Goal: Task Accomplishment & Management: Complete application form

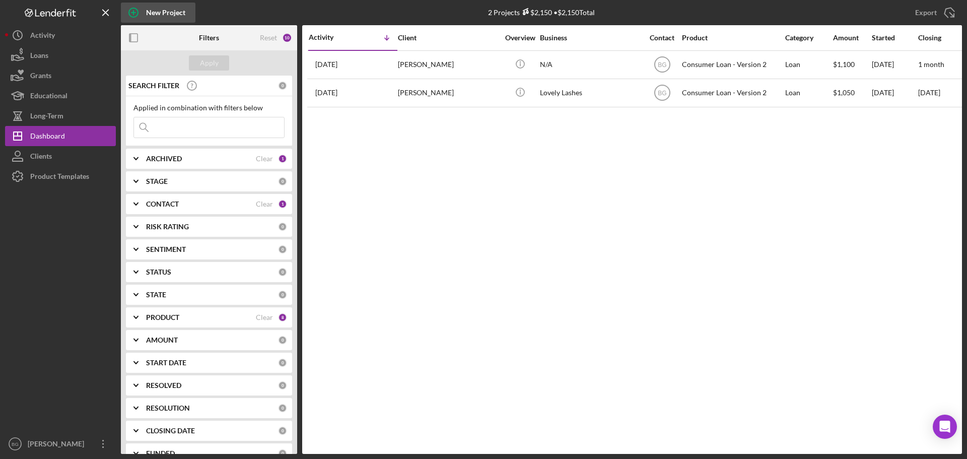
click at [136, 19] on icon "button" at bounding box center [133, 12] width 25 height 25
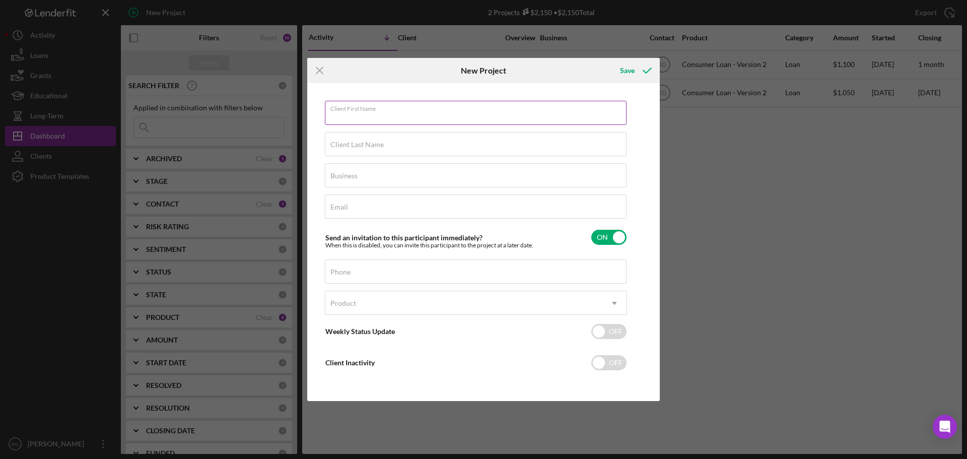
click at [402, 109] on div "Client First Name Required" at bounding box center [476, 113] width 302 height 25
type input "[PERSON_NAME]"
type input "Battle"
type input "N/A"
paste input "[EMAIL_ADDRESS][DOMAIN_NAME]"
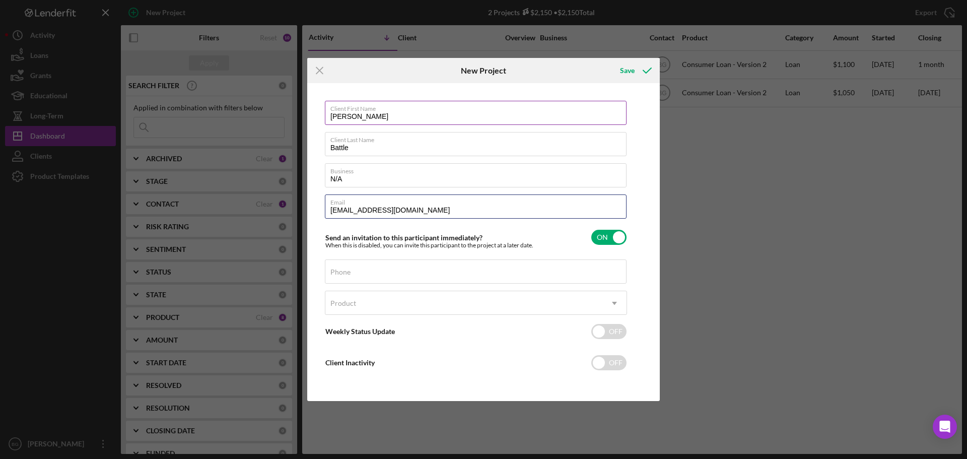
type input "[EMAIL_ADDRESS][DOMAIN_NAME]"
drag, startPoint x: 402, startPoint y: 109, endPoint x: 577, endPoint y: 161, distance: 182.9
click at [373, 115] on label "Client First Name" at bounding box center [357, 113] width 55 height 8
click at [373, 115] on input "Client First Name" at bounding box center [476, 113] width 302 height 24
type input "[PERSON_NAME]"
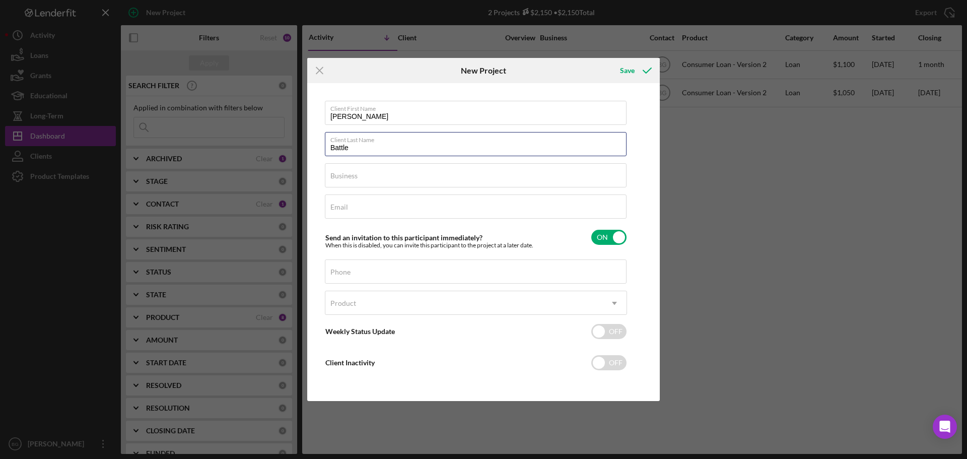
type input "Battle"
type input "N/A"
paste input "[EMAIL_ADDRESS][DOMAIN_NAME]"
type input "[EMAIL_ADDRESS][DOMAIN_NAME]"
click at [437, 273] on input "Phone" at bounding box center [476, 271] width 302 height 24
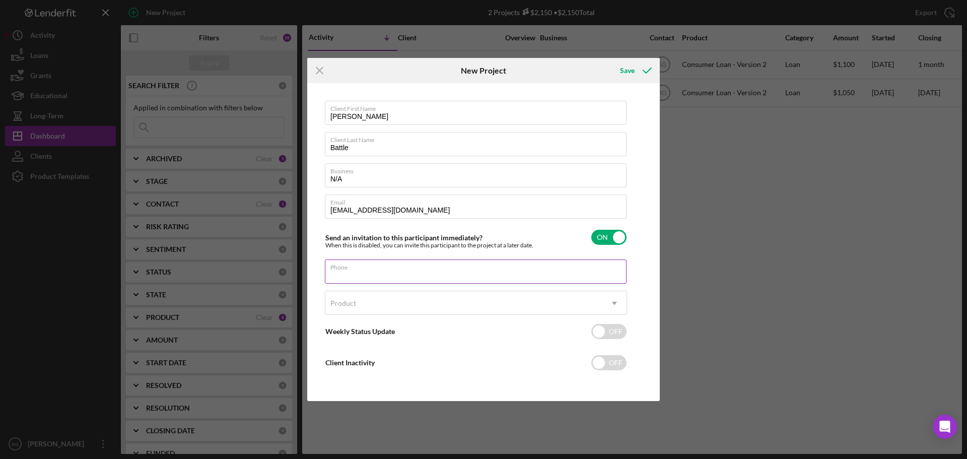
paste input "[PHONE_NUMBER]"
type input "[PHONE_NUMBER]"
click at [416, 299] on div "Product" at bounding box center [463, 303] width 277 height 23
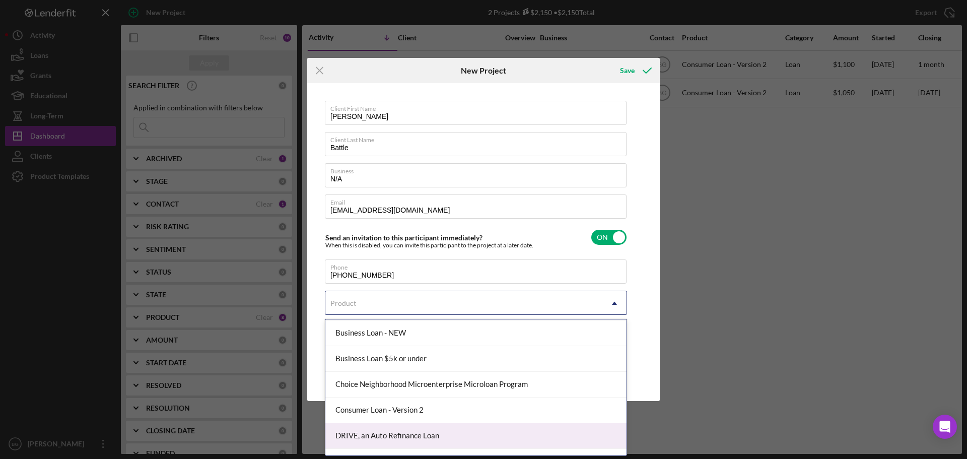
scroll to position [95, 0]
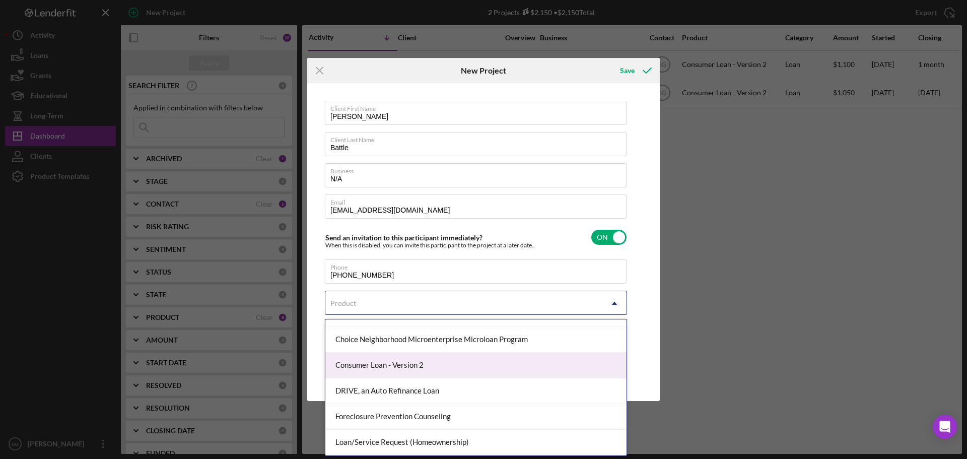
click at [395, 362] on div "Consumer Loan - Version 2" at bounding box center [475, 366] width 301 height 26
checkbox input "true"
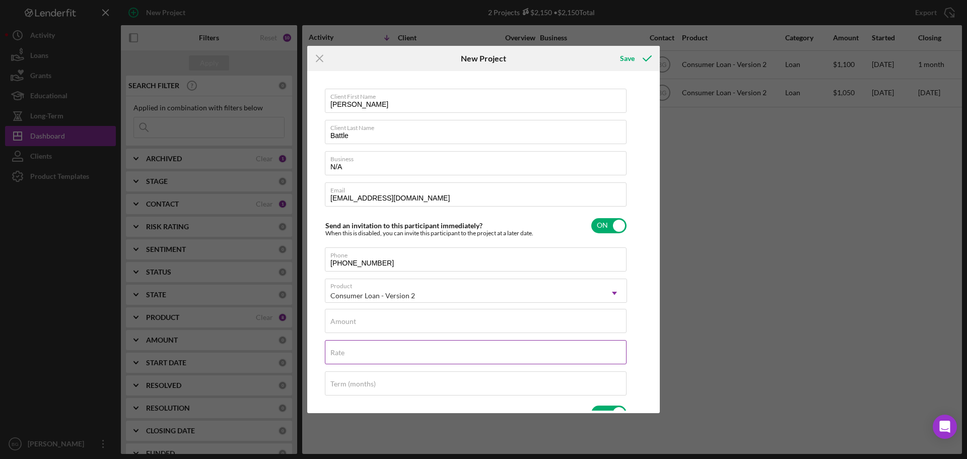
scroll to position [101, 0]
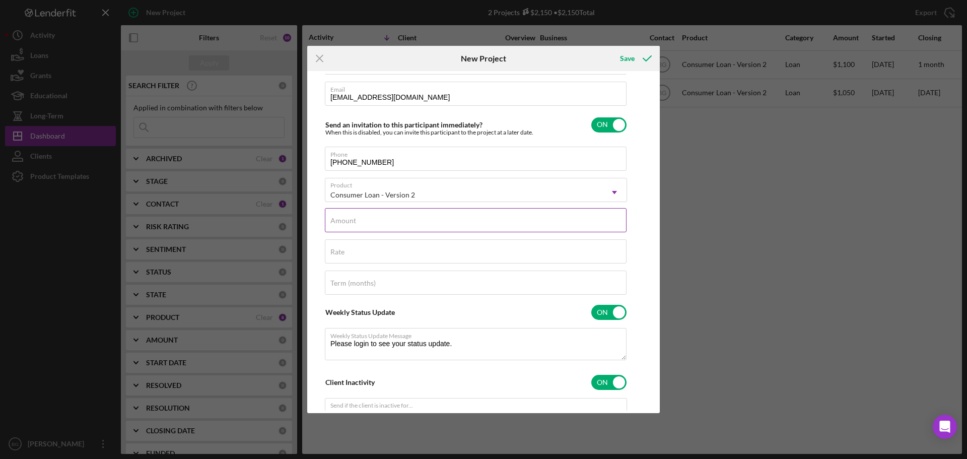
click at [370, 227] on input "Amount" at bounding box center [476, 220] width 302 height 24
type input "$1"
type textarea "Thank you for your application to [PERSON_NAME]! Please login to see what we st…"
type input "$17"
type textarea "Thank you for your application to [PERSON_NAME]! Please login to see what we st…"
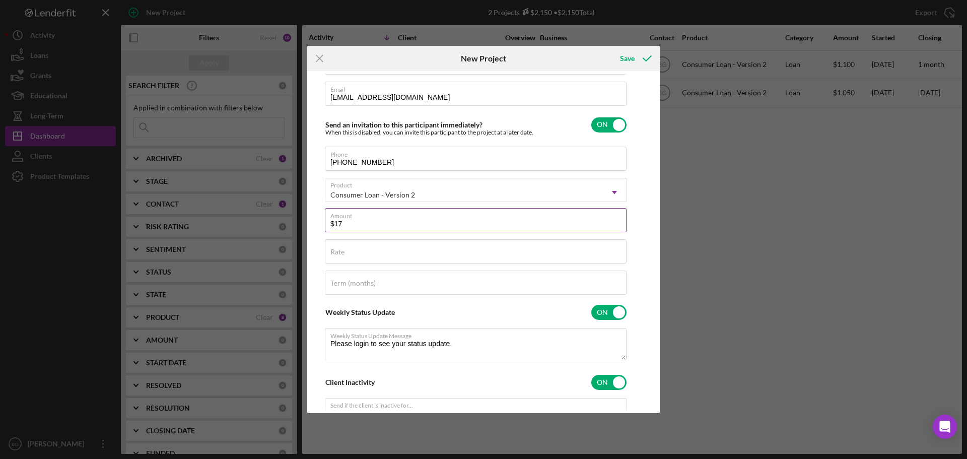
type input "$175"
type textarea "Thank you for your application to [PERSON_NAME]! Please login to see what we st…"
type input "$1,750"
type textarea "Thank you for your application to [PERSON_NAME]! Please login to see what we st…"
type input "$1,750"
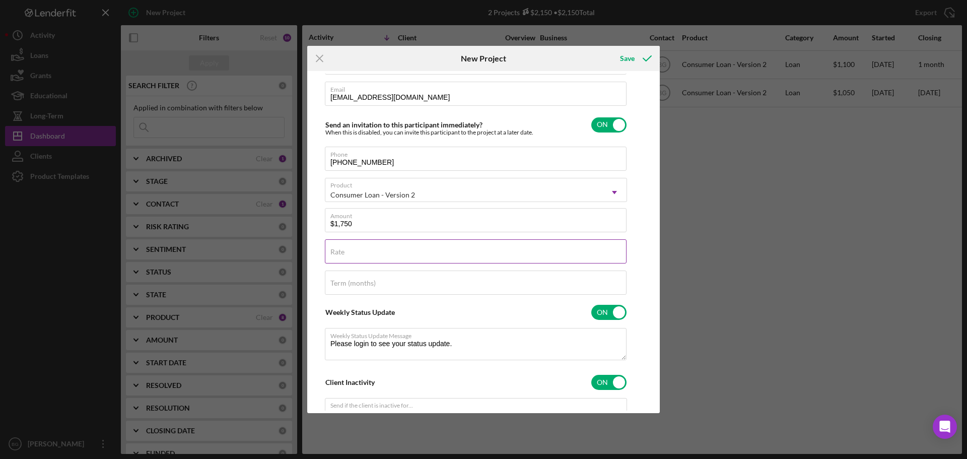
click at [362, 255] on input "Rate" at bounding box center [476, 251] width 302 height 24
type textarea "Thank you for your application to [PERSON_NAME]! Please login to see what we st…"
type input "2%"
type textarea "Thank you for your application to [PERSON_NAME]! Please login to see what we st…"
type input "20%"
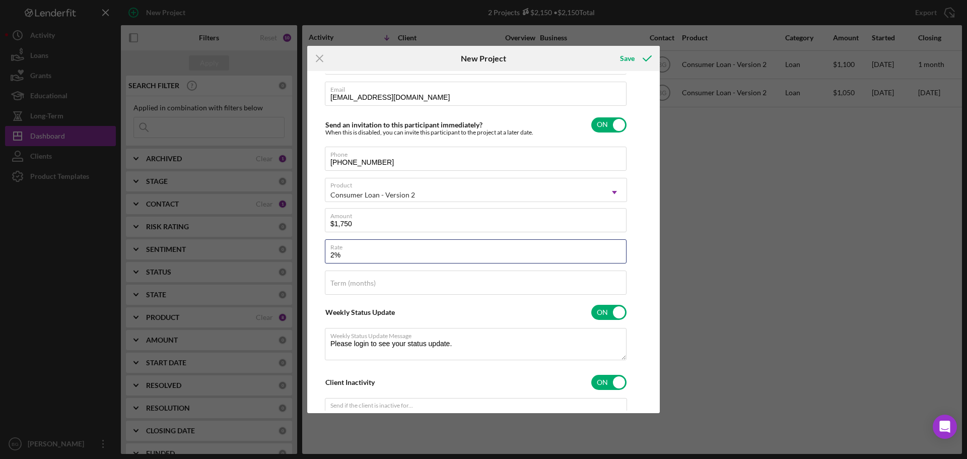
type textarea "Thank you for your application to [PERSON_NAME]! Please login to see what we st…"
type input "20.000%"
type textarea "Thank you for your application to [PERSON_NAME]! Please login to see what we st…"
click at [353, 276] on div "Term (months)" at bounding box center [476, 282] width 302 height 25
type input "3"
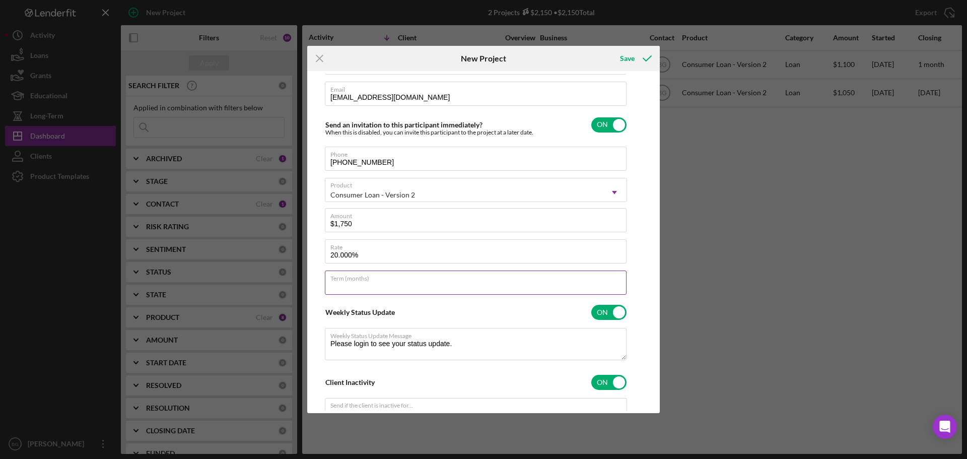
type textarea "Thank you for your application to [PERSON_NAME]! Please login to see what we st…"
type input "36"
type textarea "Thank you for your application to [PERSON_NAME]! Please login to see what we st…"
type input "36"
type textarea "Thank you for your application to [PERSON_NAME]! Please login to see what we st…"
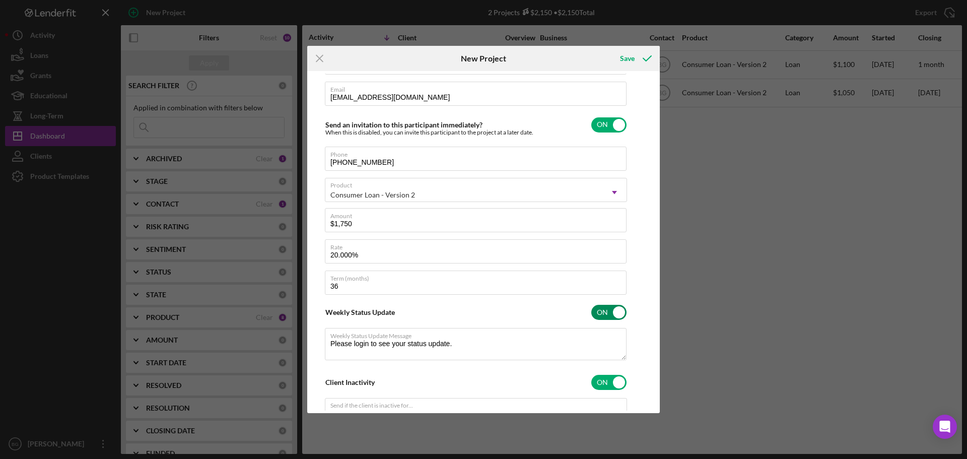
click at [609, 314] on input "checkbox" at bounding box center [608, 312] width 35 height 15
checkbox input "false"
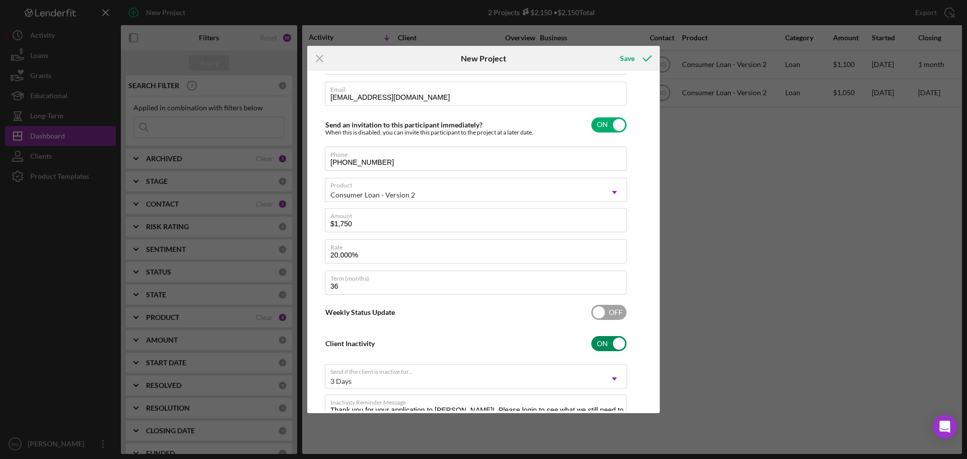
type textarea "Thank you for your application to [PERSON_NAME]! Please login to see what we st…"
click at [612, 335] on div "Client Inactivity ON" at bounding box center [476, 343] width 302 height 21
checkbox input "false"
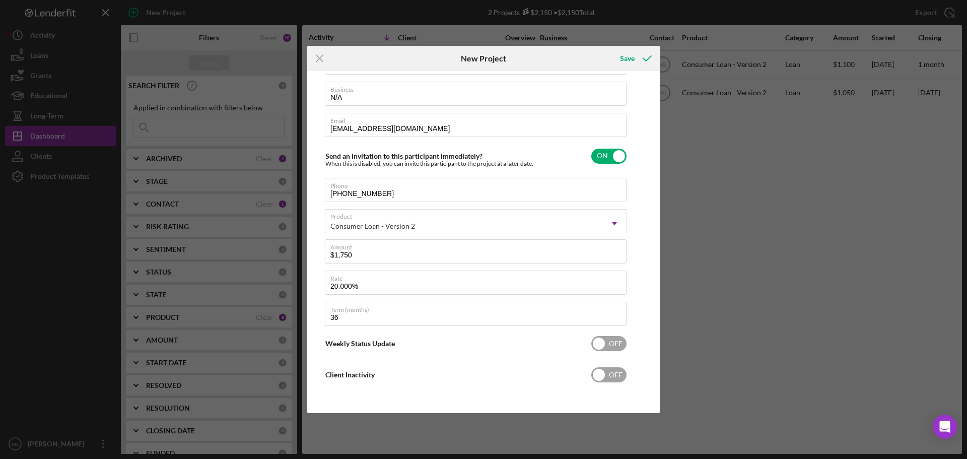
scroll to position [69, 0]
click at [637, 60] on icon "submit" at bounding box center [647, 58] width 25 height 25
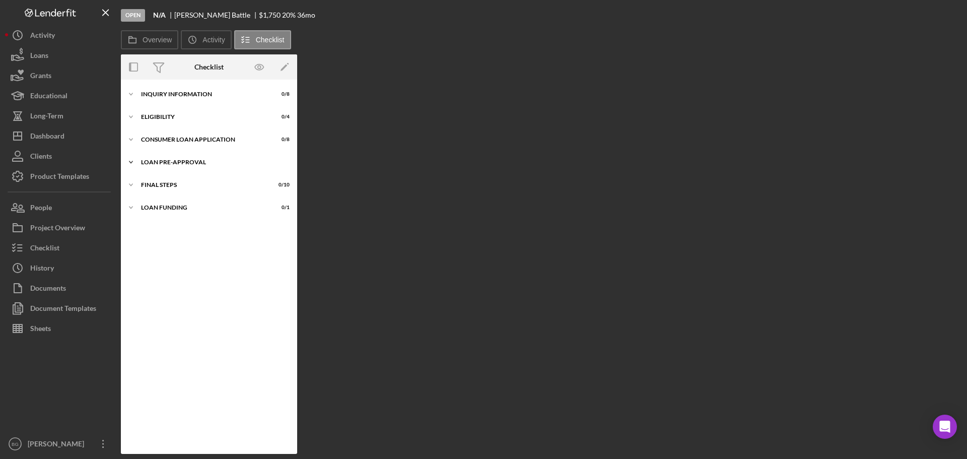
click at [164, 158] on div "Icon/Expander Loan Pre-Approval 0 / 2" at bounding box center [209, 162] width 176 height 20
click at [171, 134] on div "Icon/Expander Consumer Loan Application 0 / 8" at bounding box center [209, 139] width 176 height 20
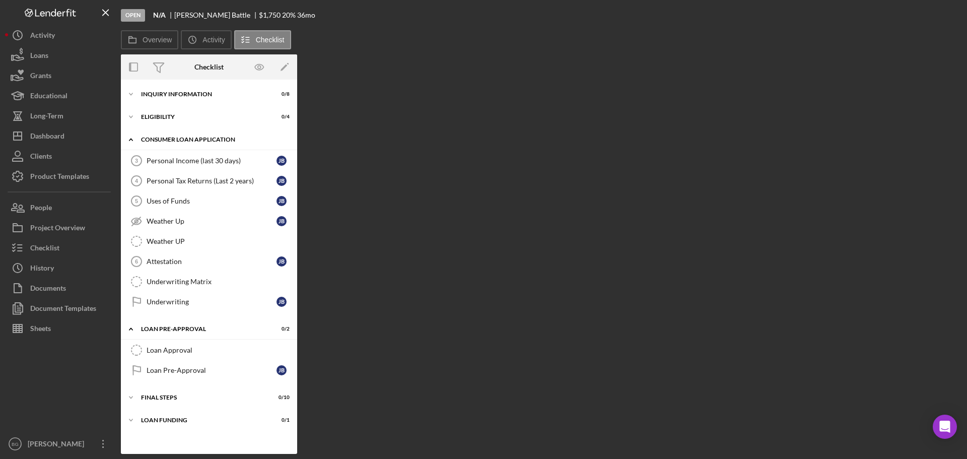
click at [171, 137] on div "Consumer Loan Application" at bounding box center [213, 139] width 144 height 6
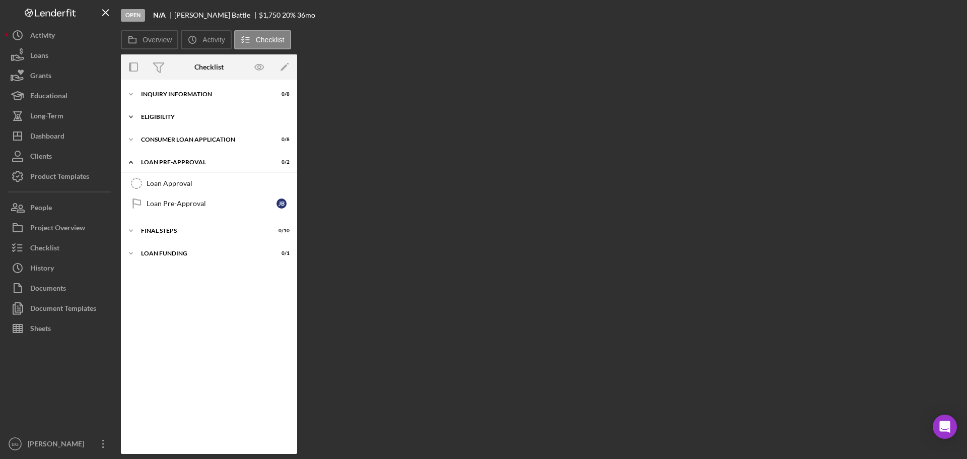
click at [167, 119] on div "Eligibility" at bounding box center [213, 117] width 144 height 6
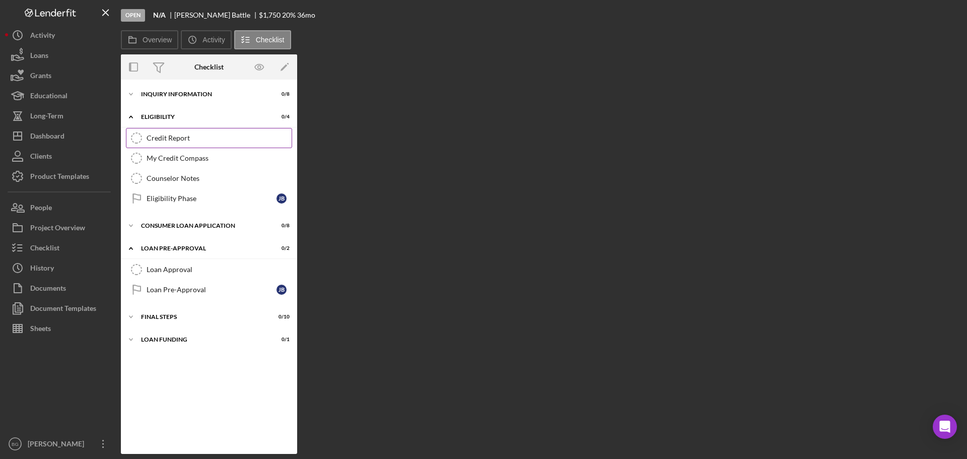
click at [166, 141] on div "Credit Report" at bounding box center [219, 138] width 145 height 8
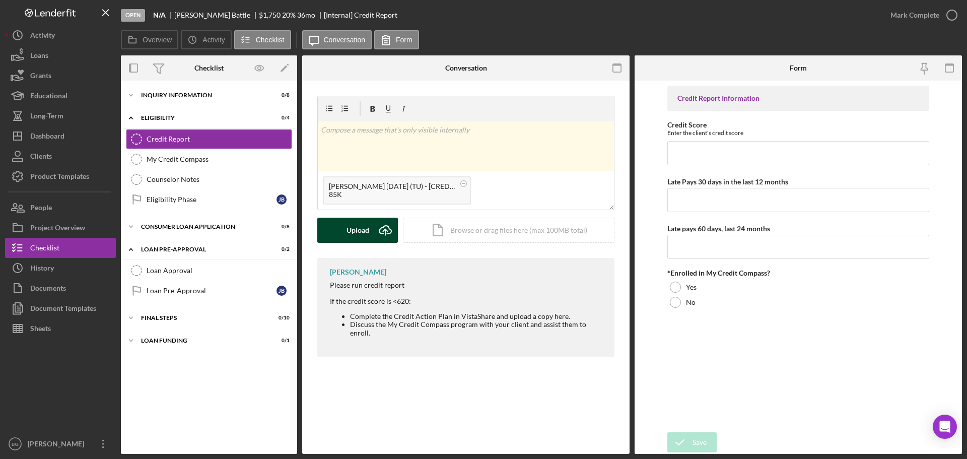
click at [340, 231] on button "Upload Icon/Upload" at bounding box center [357, 230] width 81 height 25
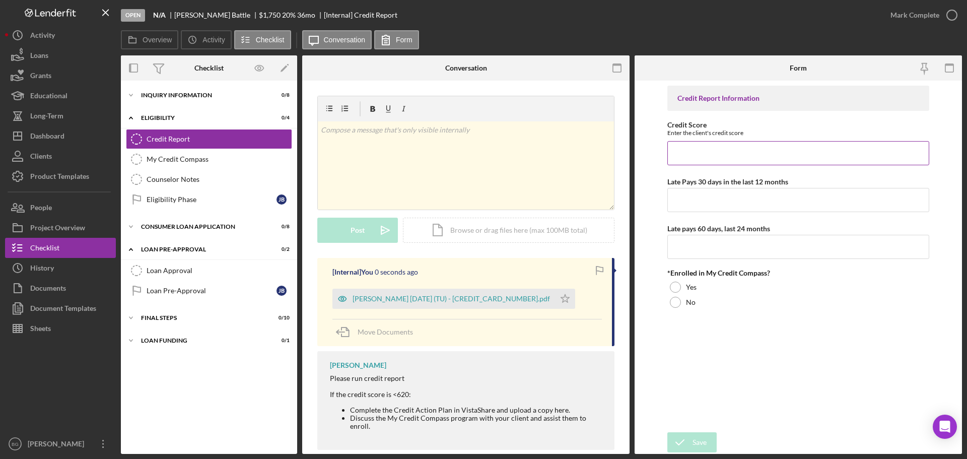
click at [711, 152] on input "Credit Score" at bounding box center [798, 153] width 262 height 24
type input "649"
click at [729, 196] on input "Late Pays 30 days in the last 12 months" at bounding box center [798, 200] width 262 height 24
type input "0"
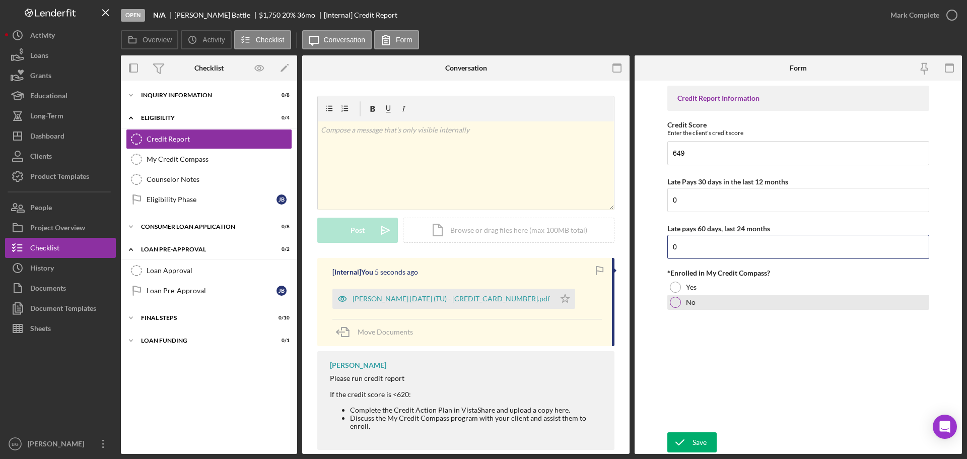
type input "0"
click at [675, 304] on div at bounding box center [675, 302] width 11 height 11
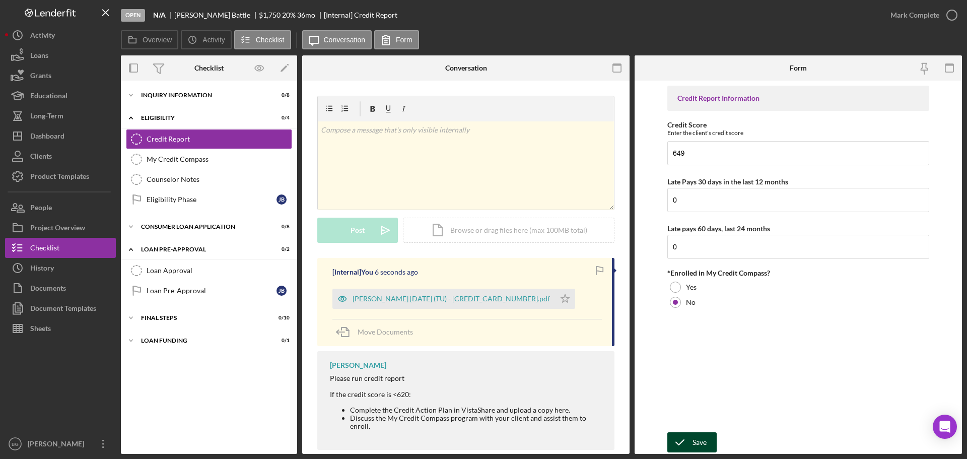
click at [697, 444] on div "Save" at bounding box center [699, 442] width 14 height 20
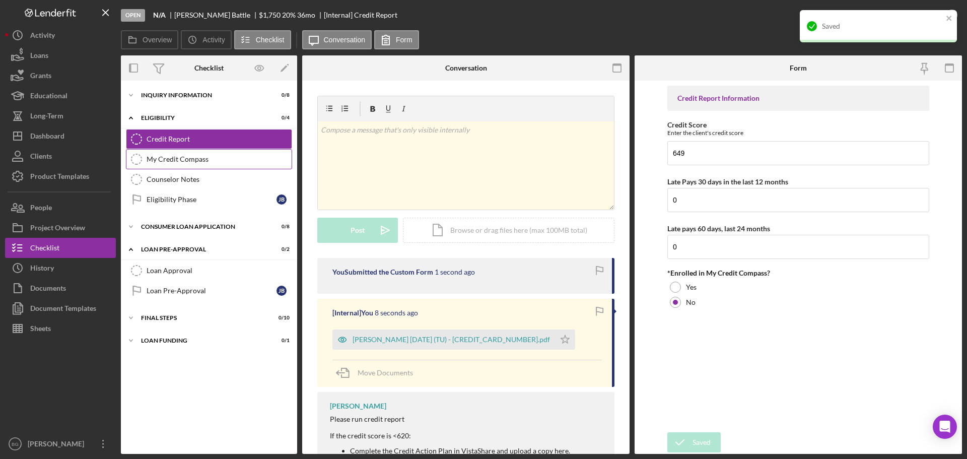
click at [191, 157] on div "My Credit Compass" at bounding box center [219, 159] width 145 height 8
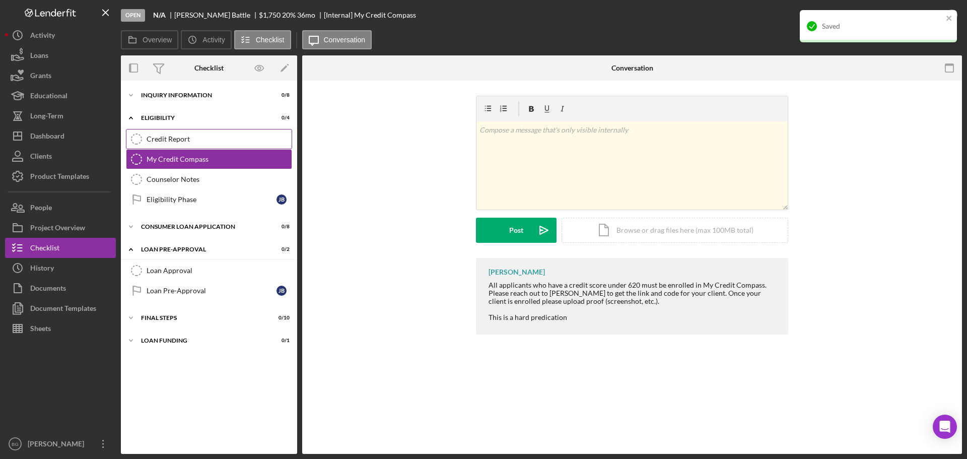
click at [191, 137] on div "Credit Report" at bounding box center [219, 139] width 145 height 8
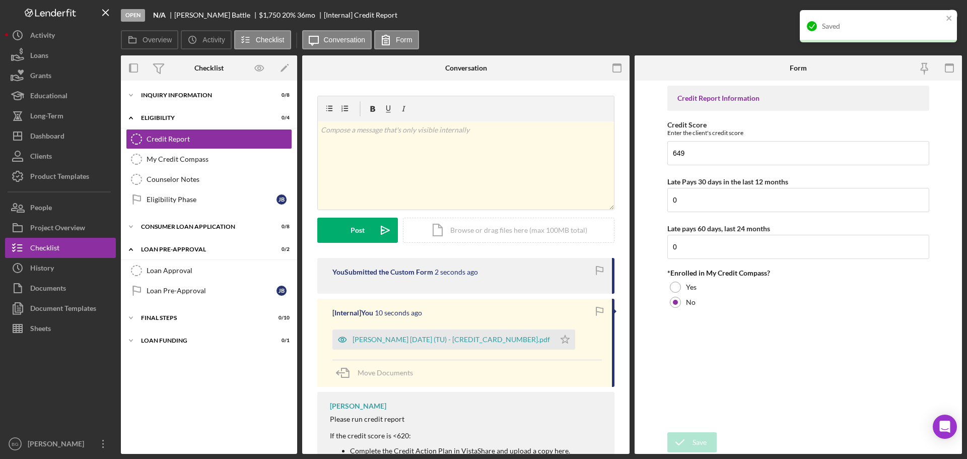
click at [855, 28] on div "Saved" at bounding box center [882, 26] width 121 height 8
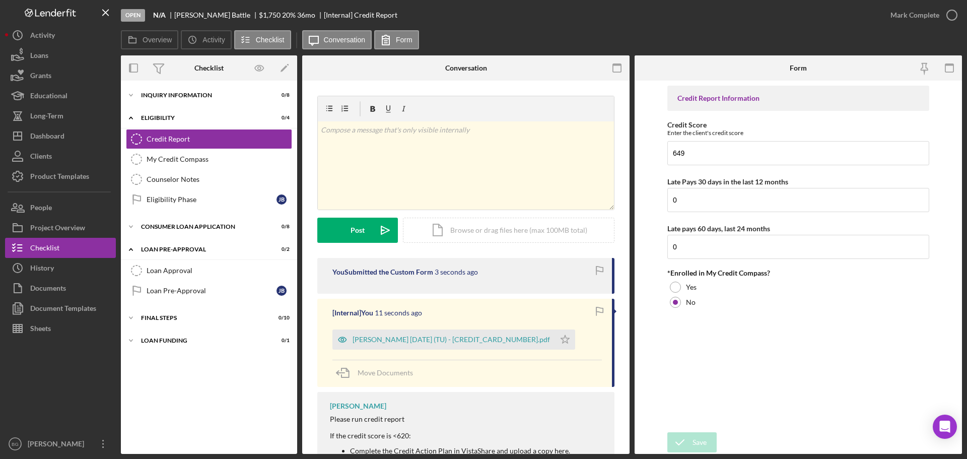
click at [924, 12] on div "Saved" at bounding box center [878, 10] width 161 height 4
click at [923, 17] on div "Mark Complete" at bounding box center [914, 15] width 49 height 20
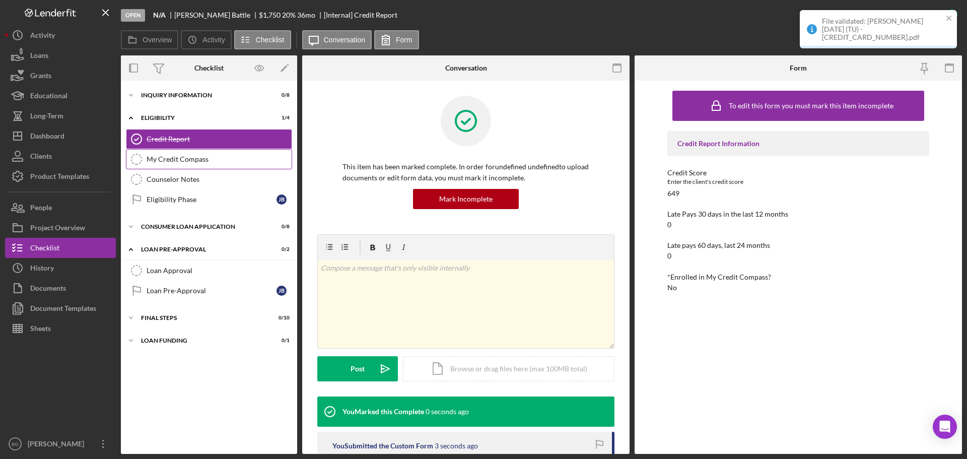
click at [198, 161] on div "My Credit Compass" at bounding box center [219, 159] width 145 height 8
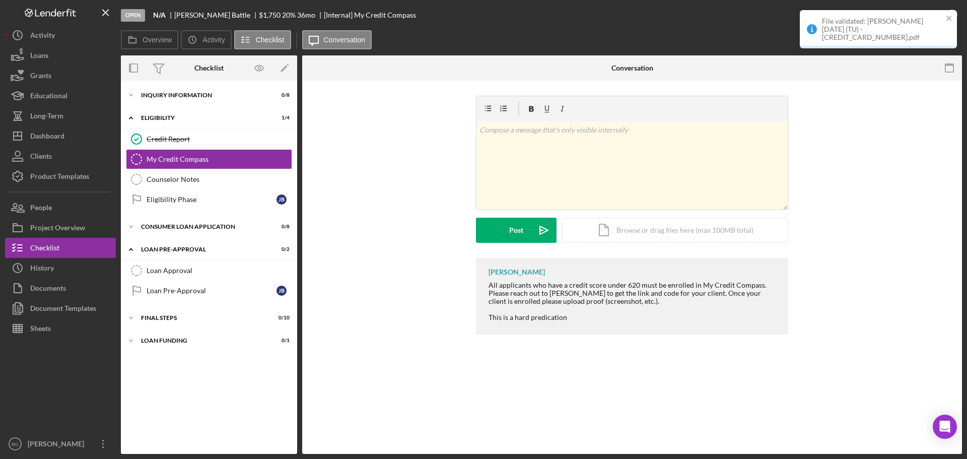
click at [887, 20] on div "File validated: [PERSON_NAME] [DATE] (TU) - [CREDIT_CARD_NUMBER].pdf" at bounding box center [882, 29] width 121 height 24
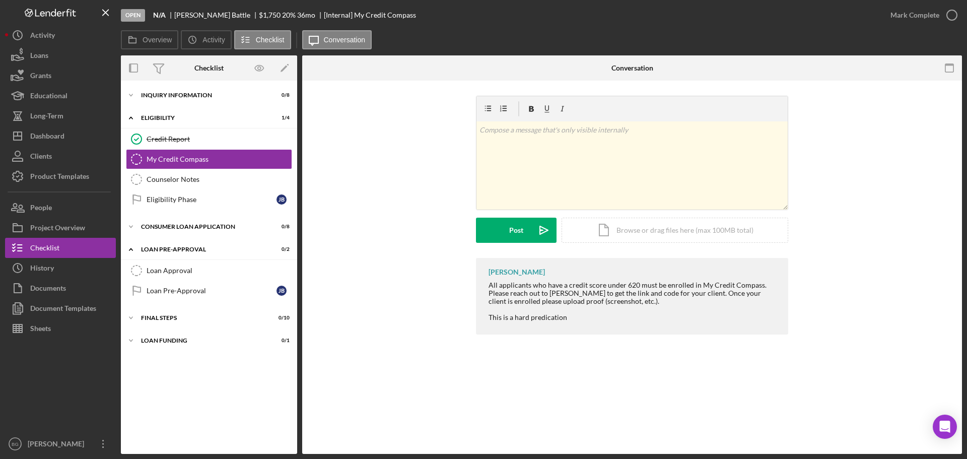
click at [887, 20] on div "File validated: [PERSON_NAME] [DATE] (TU) - [CREDIT_CARD_NUMBER].pdf" at bounding box center [878, 33] width 161 height 50
click at [926, 12] on div "Mark Complete" at bounding box center [914, 15] width 49 height 20
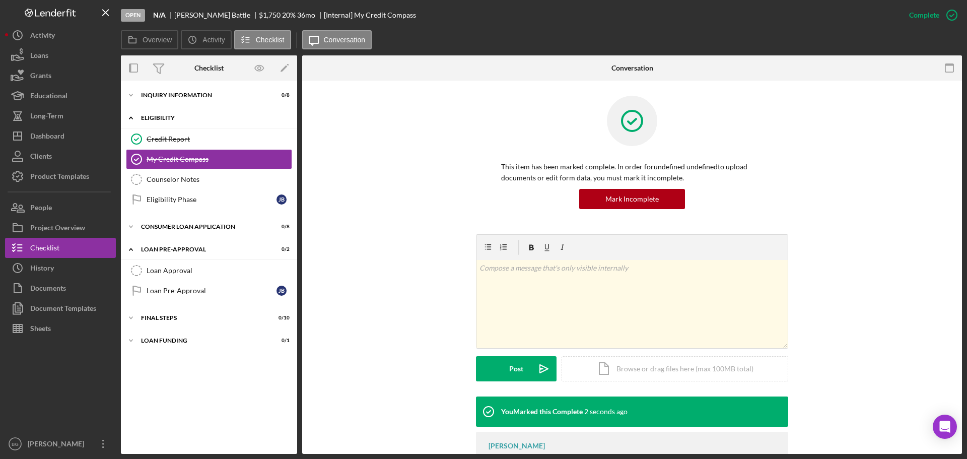
click at [189, 118] on div "Eligibility" at bounding box center [213, 118] width 144 height 6
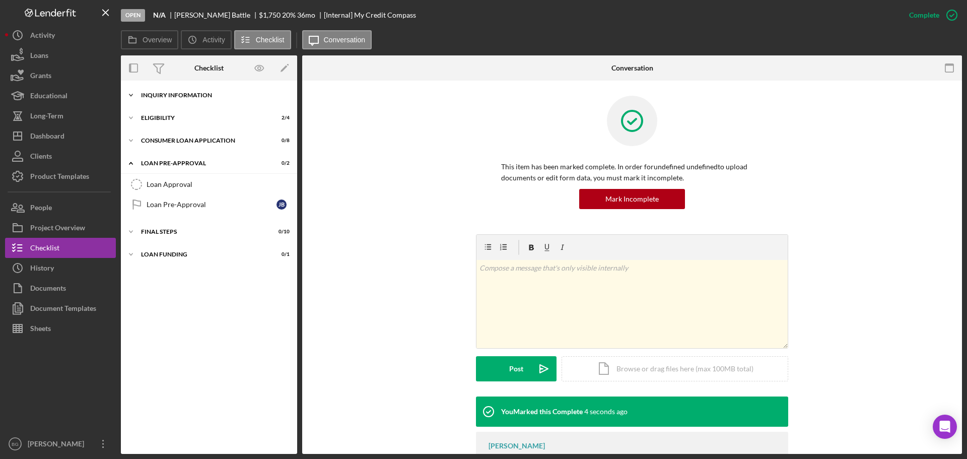
click at [192, 93] on div "Inquiry Information" at bounding box center [213, 95] width 144 height 6
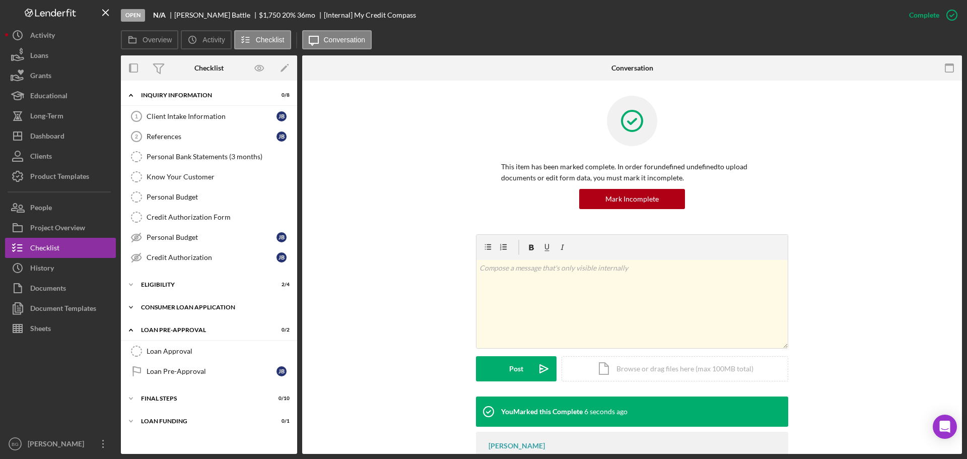
click at [189, 303] on div "Icon/Expander Consumer Loan Application 0 / 8" at bounding box center [209, 307] width 176 height 20
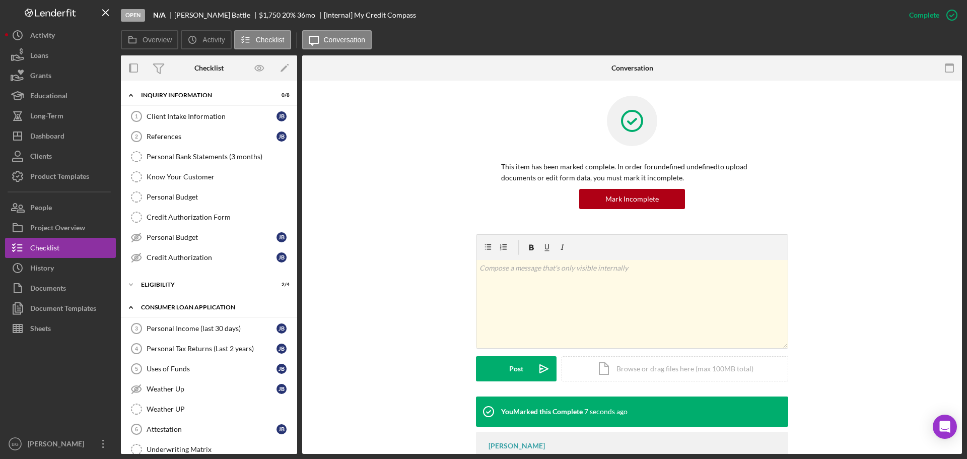
scroll to position [50, 0]
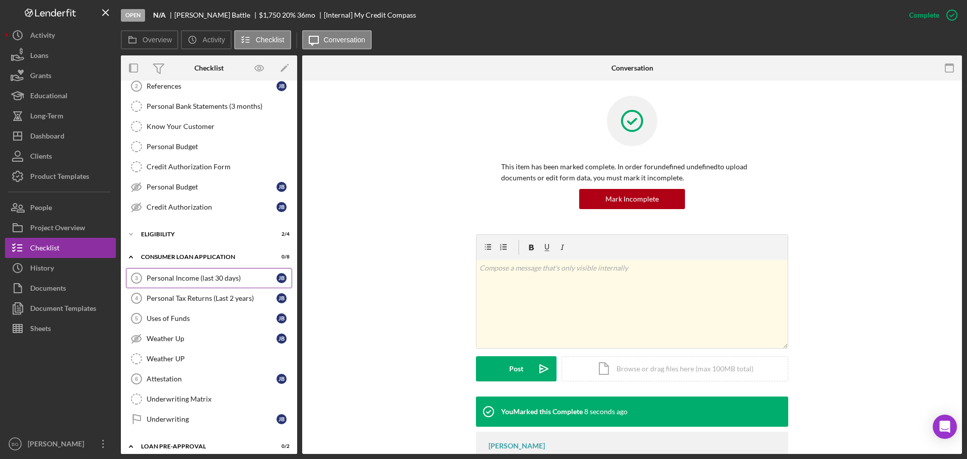
click at [193, 285] on link "Personal Income (last 30 days) 3 Personal Income (last 30 days) [PERSON_NAME]" at bounding box center [209, 278] width 166 height 20
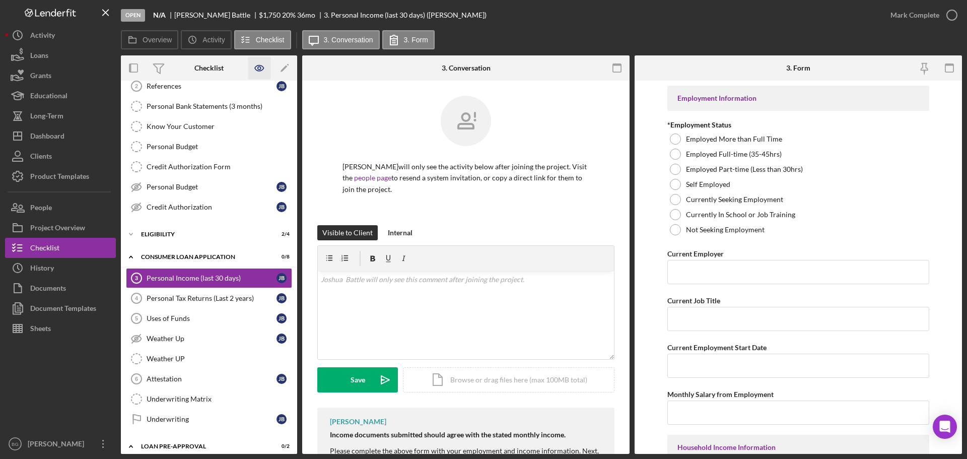
click at [262, 69] on icon "button" at bounding box center [259, 68] width 9 height 6
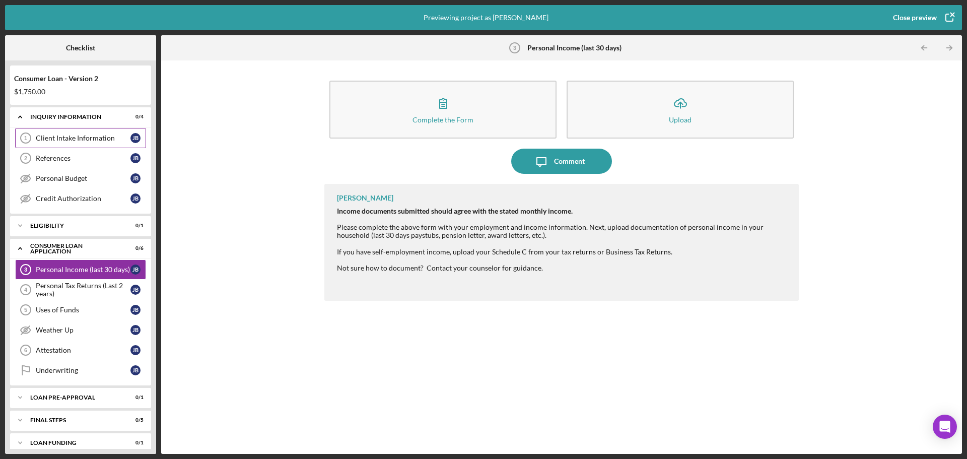
click at [94, 137] on div "Client Intake Information" at bounding box center [83, 138] width 95 height 8
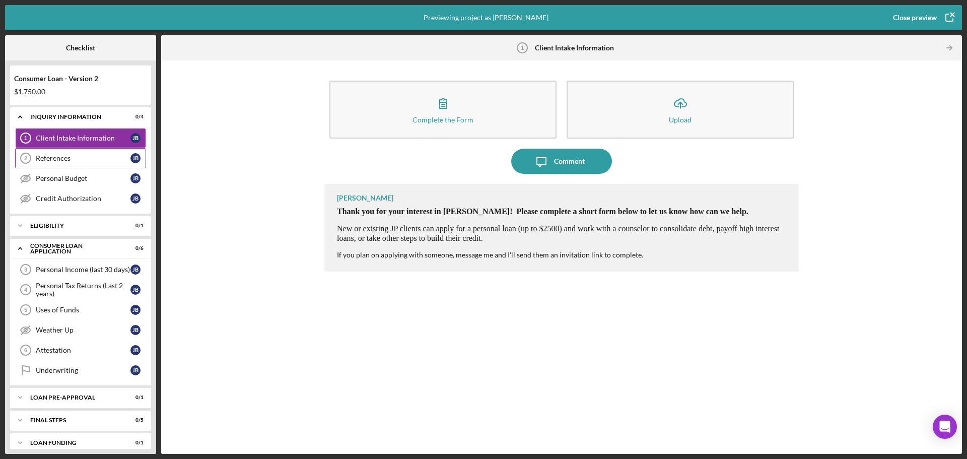
click at [90, 159] on div "References" at bounding box center [83, 158] width 95 height 8
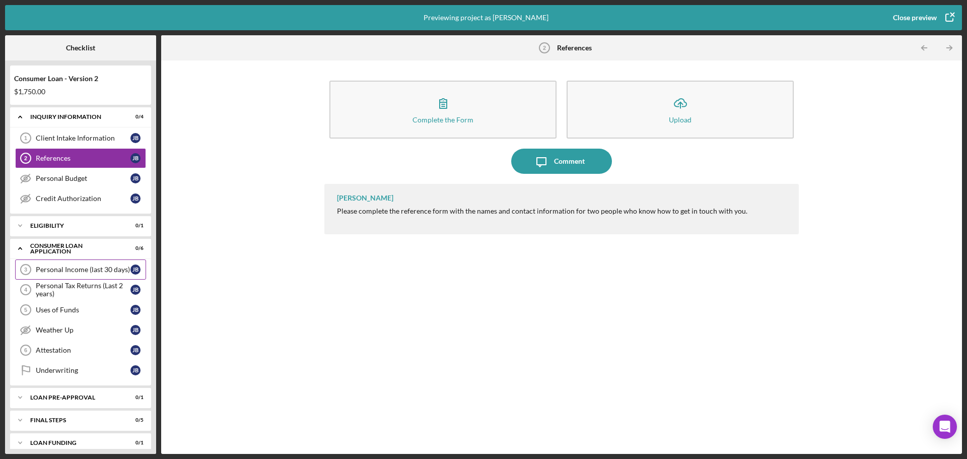
click at [84, 268] on div "Personal Income (last 30 days)" at bounding box center [83, 269] width 95 height 8
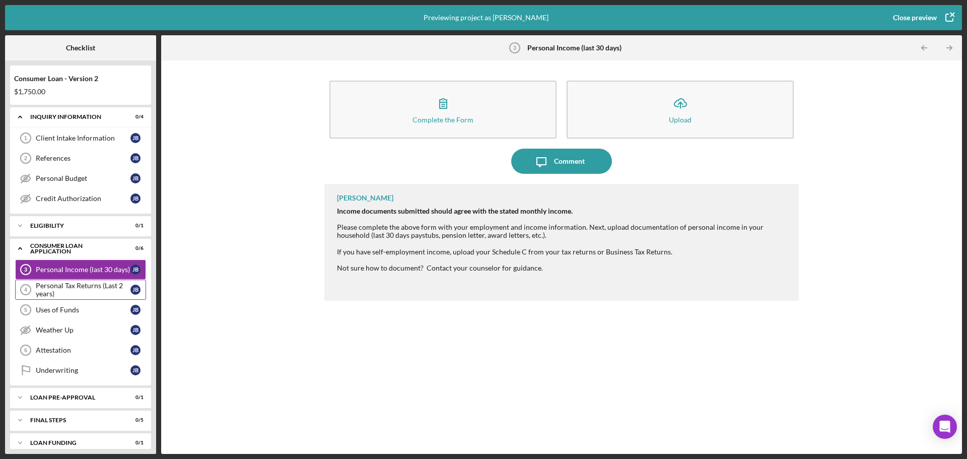
click at [85, 285] on div "Personal Tax Returns (Last 2 years)" at bounding box center [83, 290] width 95 height 16
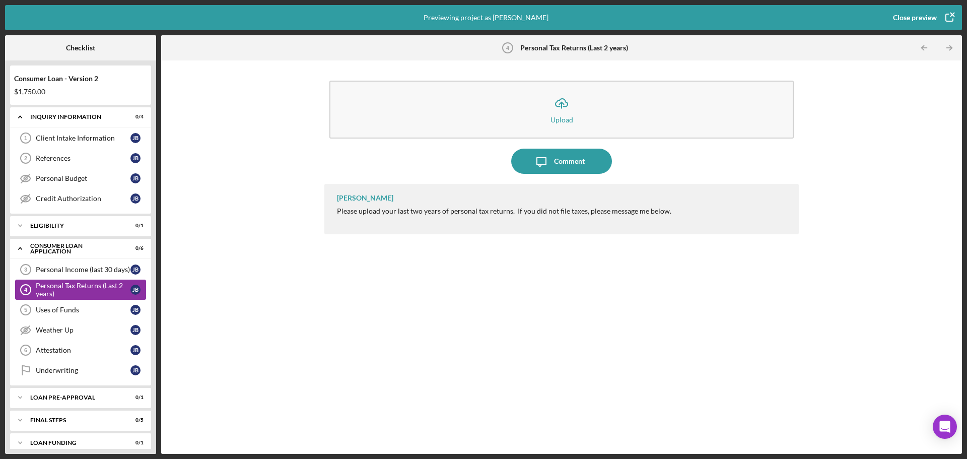
scroll to position [10, 0]
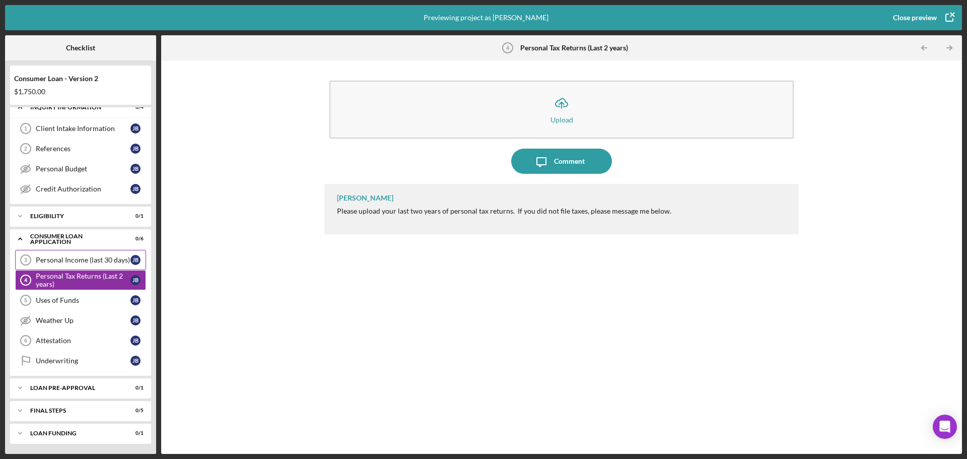
click at [88, 258] on div "Personal Income (last 30 days)" at bounding box center [83, 260] width 95 height 8
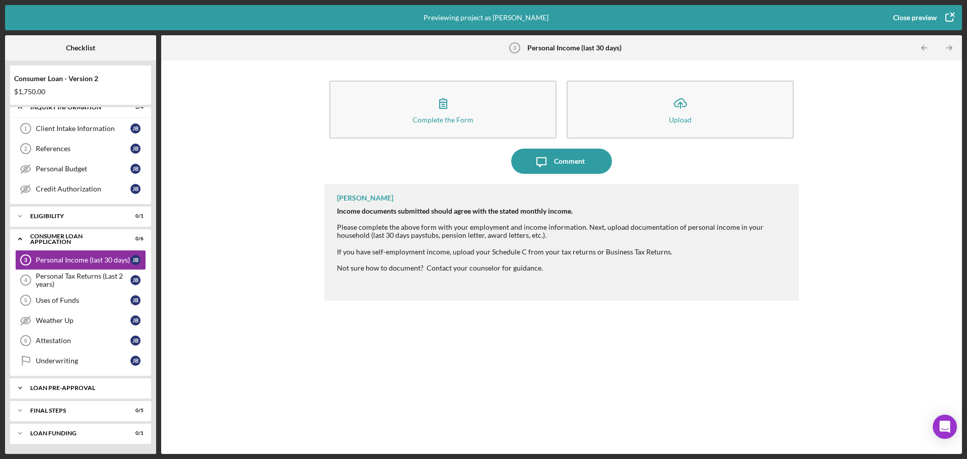
click at [80, 391] on div "Icon/Expander Loan Pre-Approval 0 / 1" at bounding box center [80, 388] width 141 height 20
click at [80, 391] on div "Icon/Expander Loan Pre-Approval 0 / 1" at bounding box center [80, 388] width 141 height 21
click at [78, 413] on div "FINAL STEPS" at bounding box center [84, 410] width 108 height 6
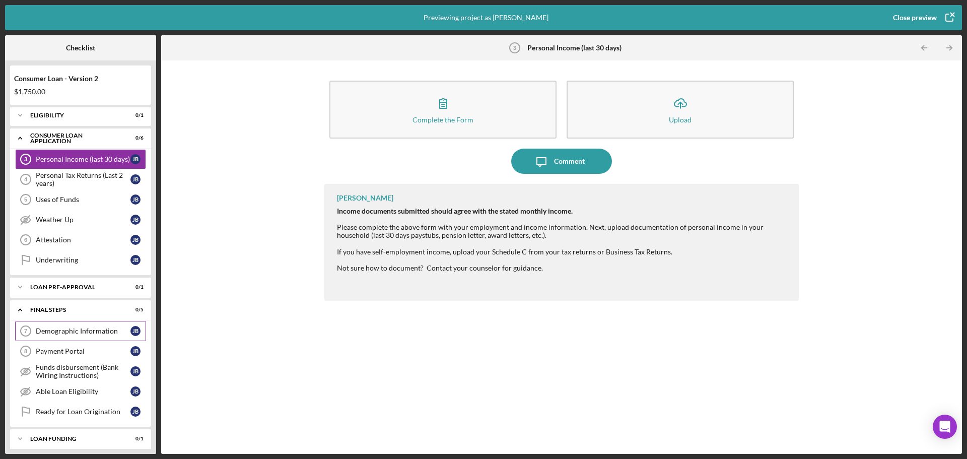
click at [67, 332] on div "Demographic Information" at bounding box center [83, 331] width 95 height 8
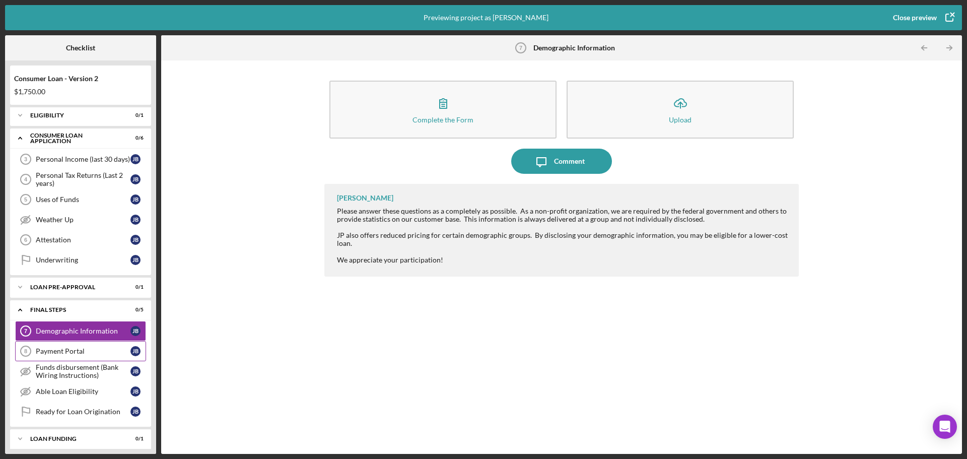
click at [67, 347] on div "Payment Portal" at bounding box center [83, 351] width 95 height 8
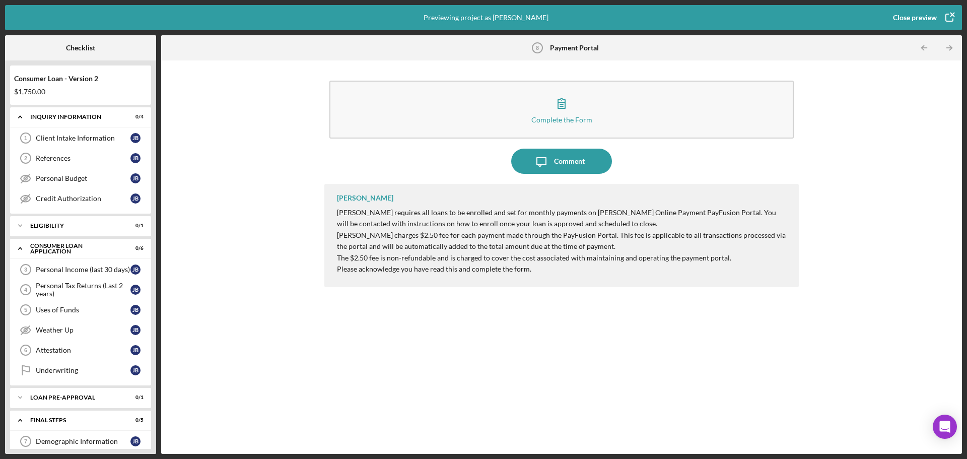
click at [912, 18] on div "Close preview" at bounding box center [915, 18] width 44 height 20
